Goal: Find specific page/section: Find specific page/section

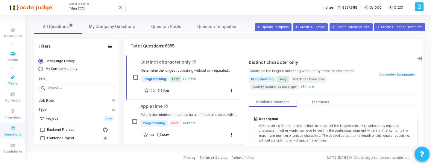
click at [18, 75] on link "Tests" at bounding box center [12, 80] width 25 height 16
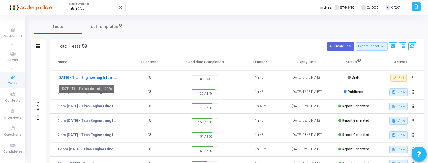
click at [92, 77] on link "[DATE] - Titan Engineering Intern 2026" at bounding box center [87, 77] width 60 height 5
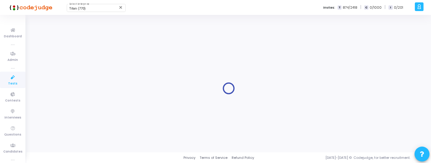
type input "[DATE] - Titan Engineering Intern 2026"
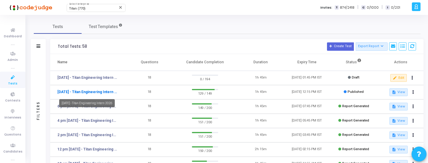
click at [110, 93] on link "[DATE] - Titan Engineering Intern 2026" at bounding box center [87, 91] width 60 height 5
